Goal: Information Seeking & Learning: Stay updated

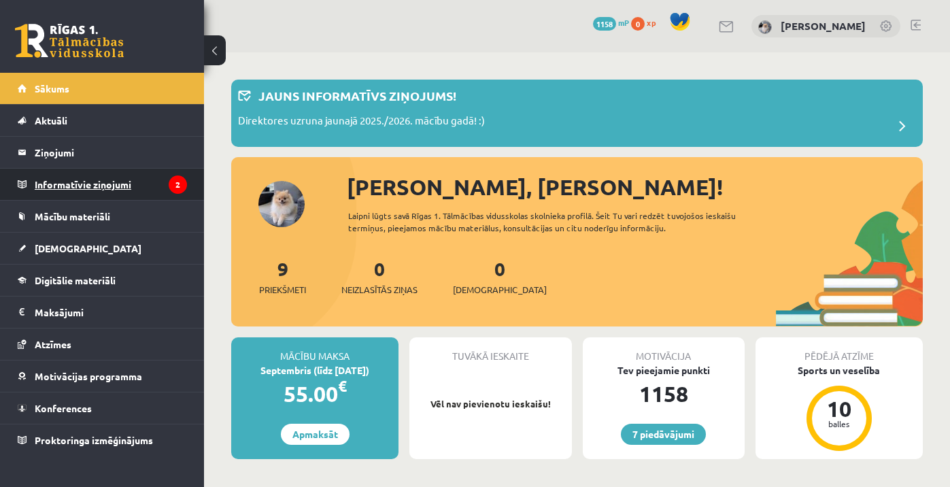
click at [162, 186] on legend "Informatīvie ziņojumi 2" at bounding box center [111, 184] width 152 height 31
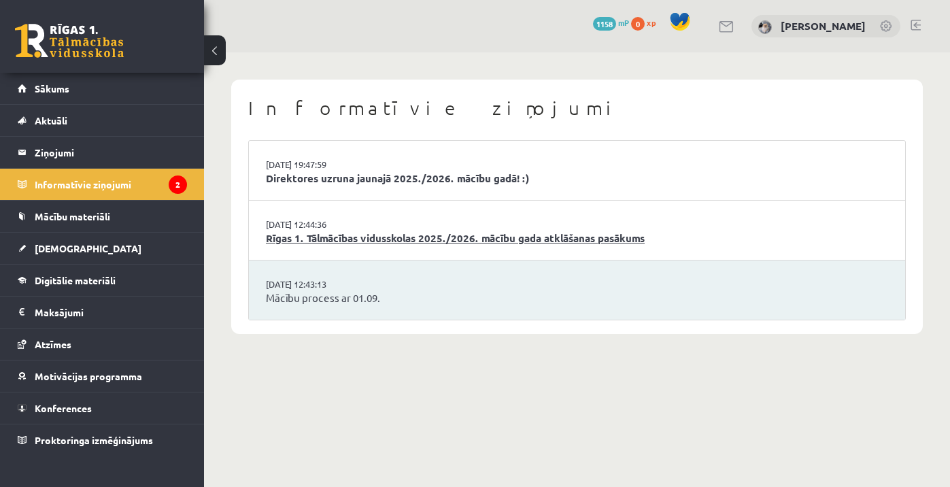
click at [424, 237] on link "Rīgas 1. Tālmācības vidusskolas 2025./2026. mācību gada atklāšanas pasākums" at bounding box center [577, 238] width 622 height 16
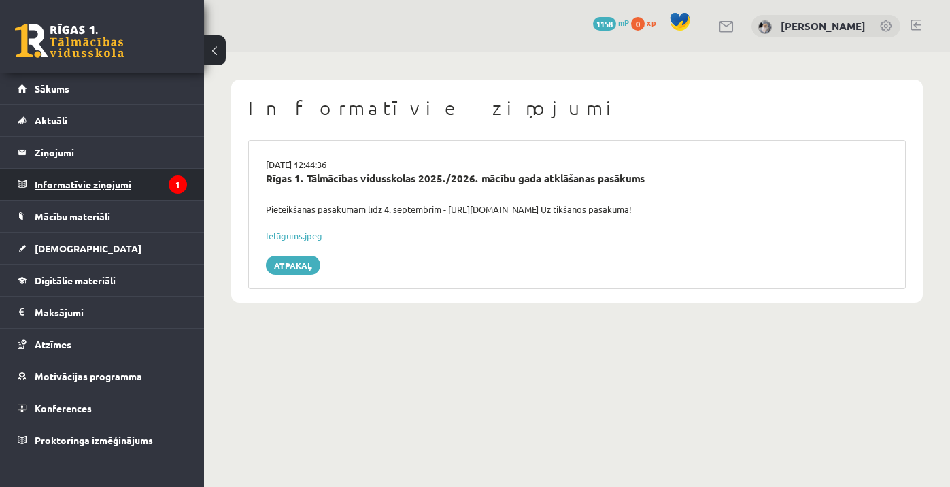
click at [133, 181] on legend "Informatīvie ziņojumi 1" at bounding box center [111, 184] width 152 height 31
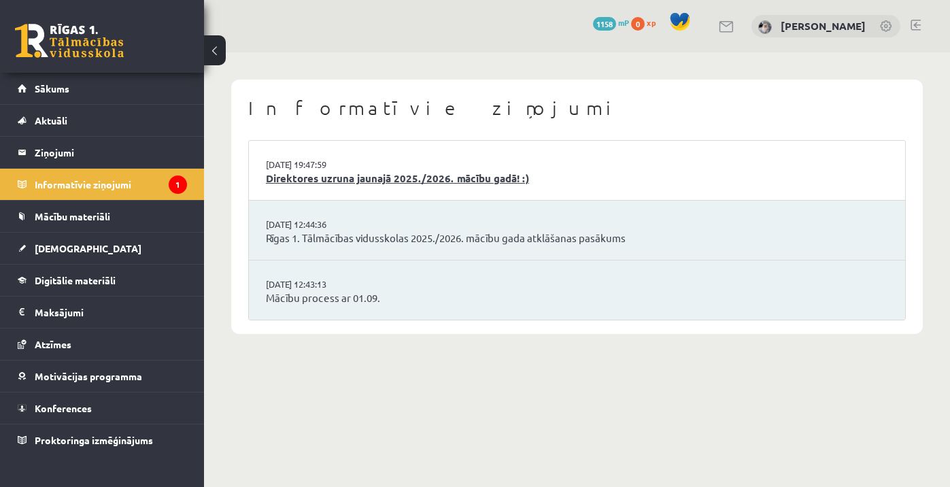
click at [309, 183] on link "Direktores uzruna jaunajā 2025./2026. mācību gadā! :)" at bounding box center [577, 179] width 622 height 16
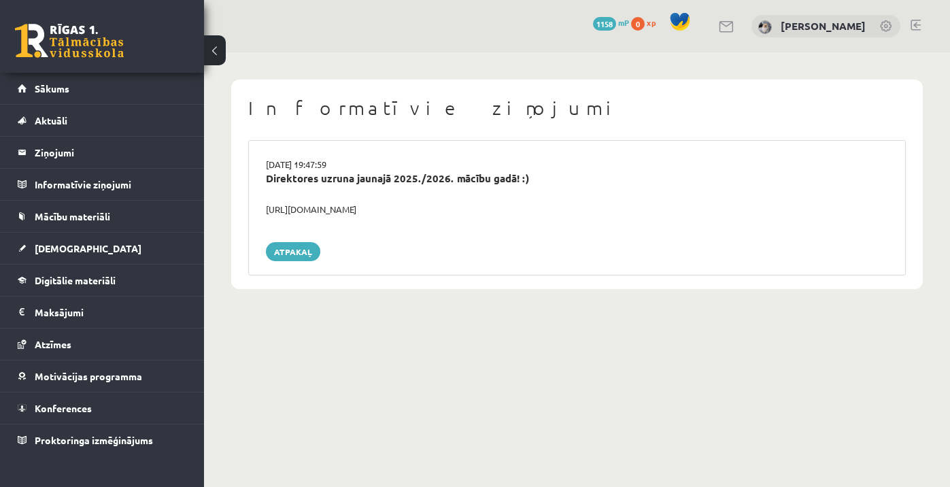
drag, startPoint x: 264, startPoint y: 210, endPoint x: 462, endPoint y: 213, distance: 197.2
click at [462, 213] on div "https://youtube.com/shorts/lM8RsWyzCn4" at bounding box center [577, 210] width 642 height 14
copy div "https://youtube.com/shorts/lM8RsWyzCn4"
click at [90, 91] on link "Sākums" at bounding box center [102, 88] width 169 height 31
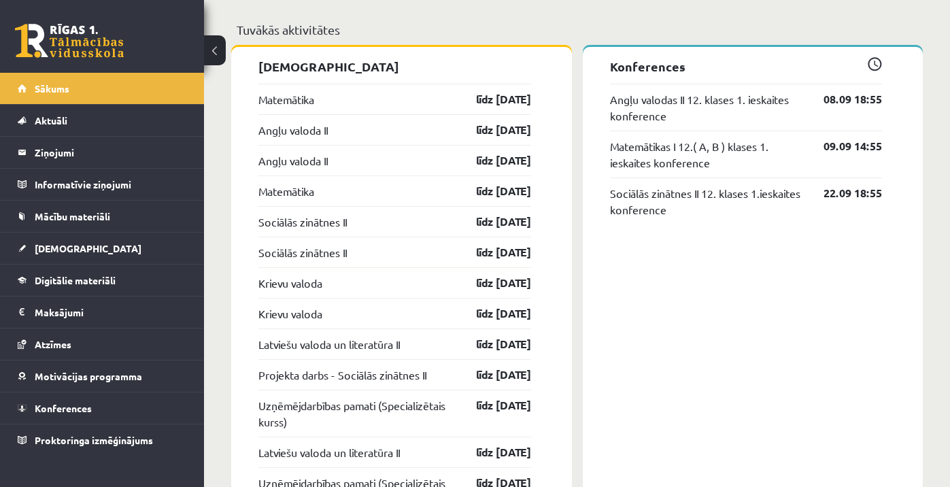
scroll to position [1086, 0]
